Goal: Task Accomplishment & Management: Manage account settings

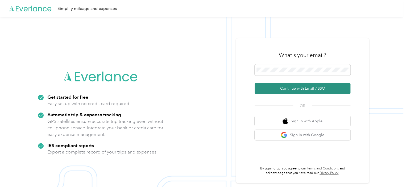
click at [294, 88] on button "Continue with Email / SSO" at bounding box center [303, 88] width 96 height 11
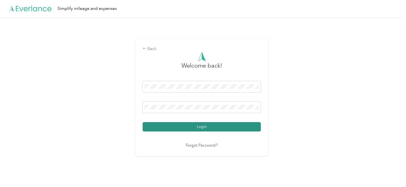
click at [221, 126] on button "Login" at bounding box center [202, 126] width 118 height 9
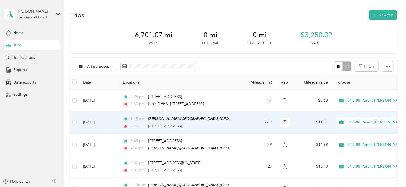
click at [236, 126] on td "1:45 pm [GEOGRAPHIC_DATA] ([GEOGRAPHIC_DATA][PERSON_NAME][US_STATE]) 2:15 pm [S…" at bounding box center [180, 123] width 123 height 22
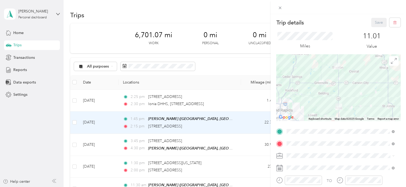
click at [219, 93] on div "Trip details Save This trip cannot be edited because it is either under review,…" at bounding box center [203, 93] width 406 height 187
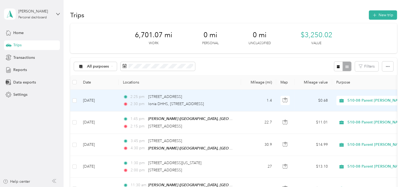
click at [179, 100] on div "[STREET_ADDRESS]" at bounding box center [165, 97] width 34 height 6
click at [146, 92] on td "2:25 pm [STREET_ADDRESS] 2:30 pm Ionia DHHS, [STREET_ADDRESS]" at bounding box center [180, 101] width 123 height 22
